Goal: Task Accomplishment & Management: Use online tool/utility

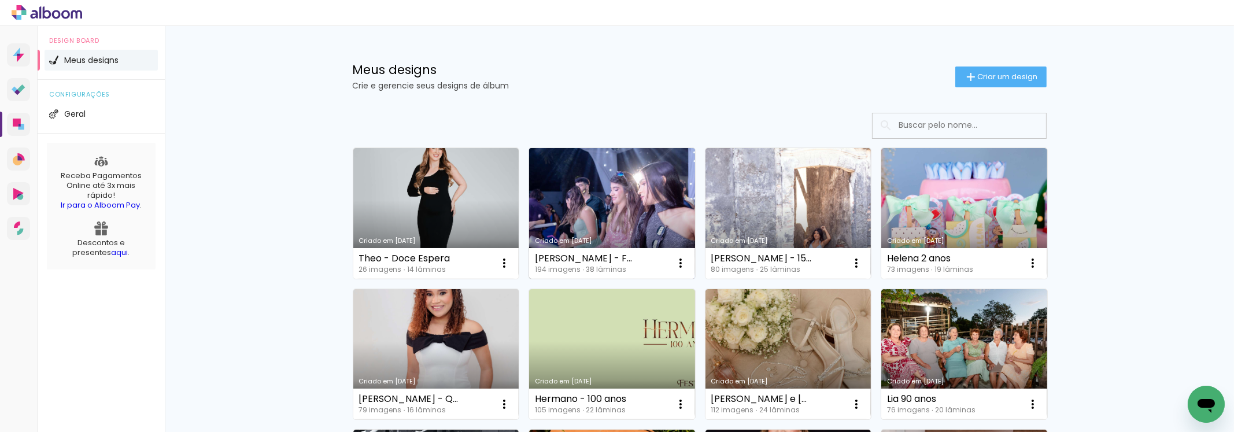
click at [580, 202] on link "Criado em [DATE]" at bounding box center [612, 213] width 166 height 131
